Goal: Transaction & Acquisition: Obtain resource

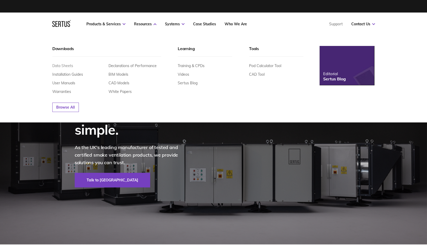
click at [63, 65] on link "Data Sheets" at bounding box center [62, 65] width 21 height 5
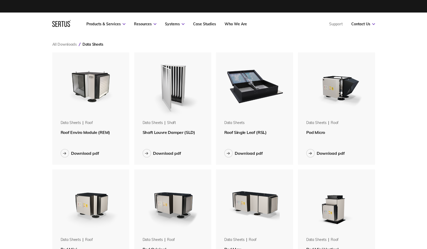
scroll to position [707, 331]
click at [173, 152] on div "Download pdf" at bounding box center [167, 152] width 28 height 5
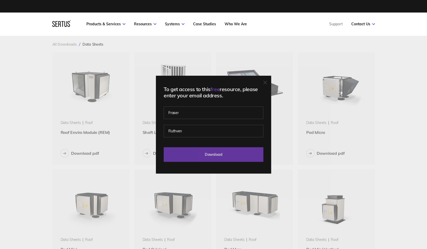
click at [214, 150] on input "Download" at bounding box center [214, 154] width 100 height 15
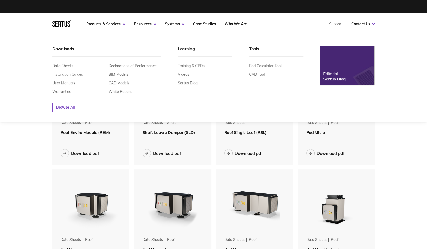
click at [71, 74] on link "Installation Guides" at bounding box center [67, 74] width 31 height 5
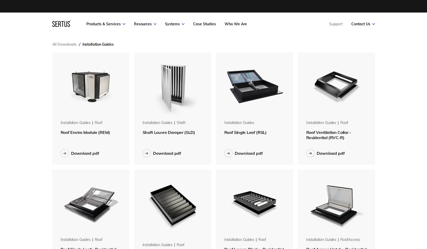
scroll to position [470, 331]
click at [151, 149] on button "Download pdf" at bounding box center [162, 153] width 39 height 8
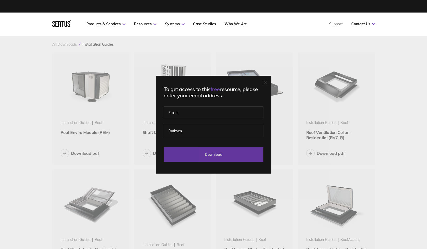
click at [219, 152] on input "Download" at bounding box center [214, 154] width 100 height 15
